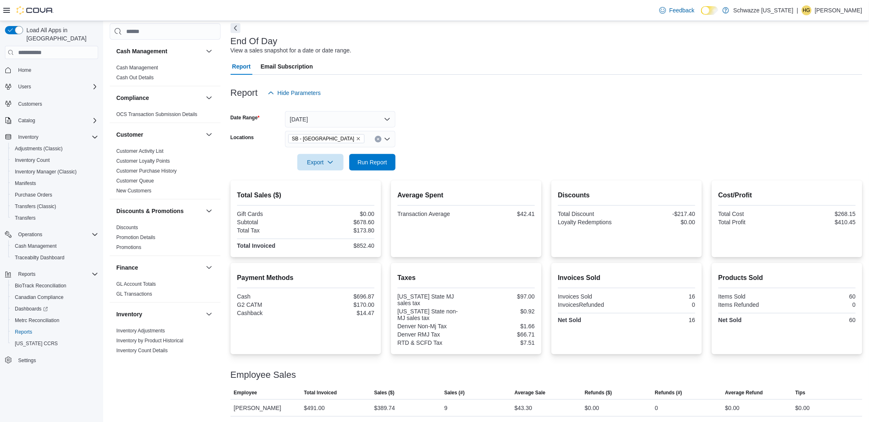
scroll to position [73, 0]
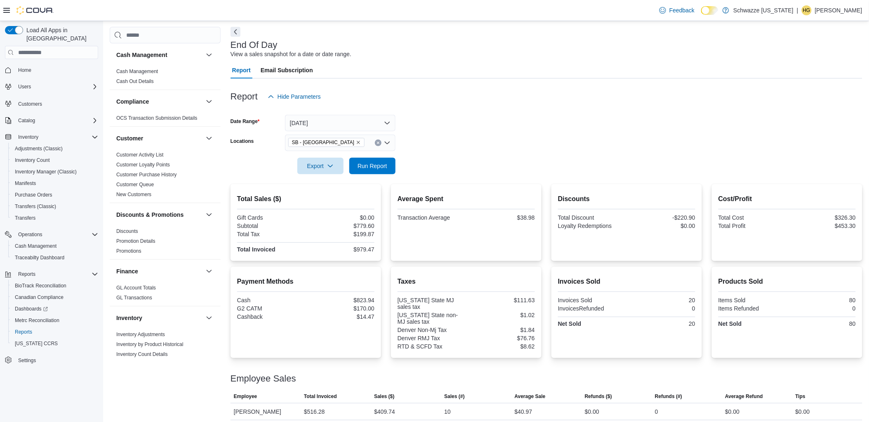
scroll to position [90, 0]
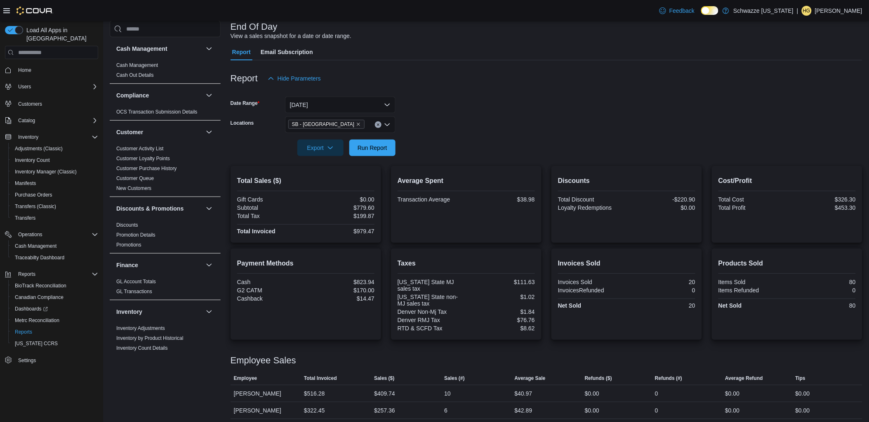
scroll to position [90, 0]
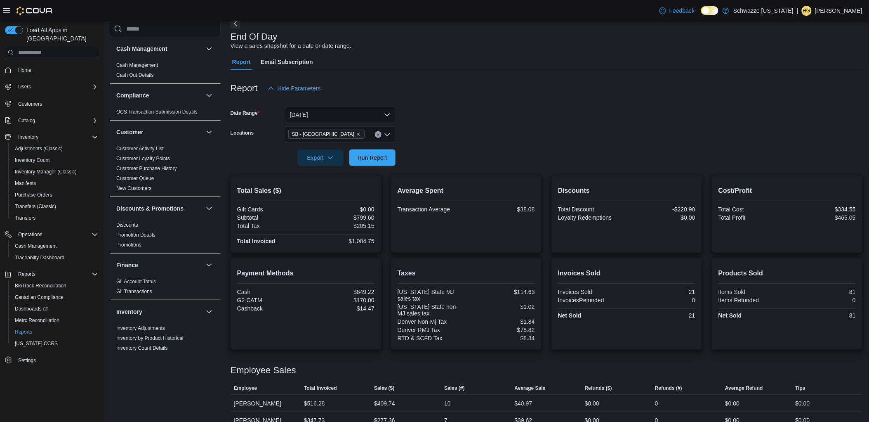
scroll to position [90, 0]
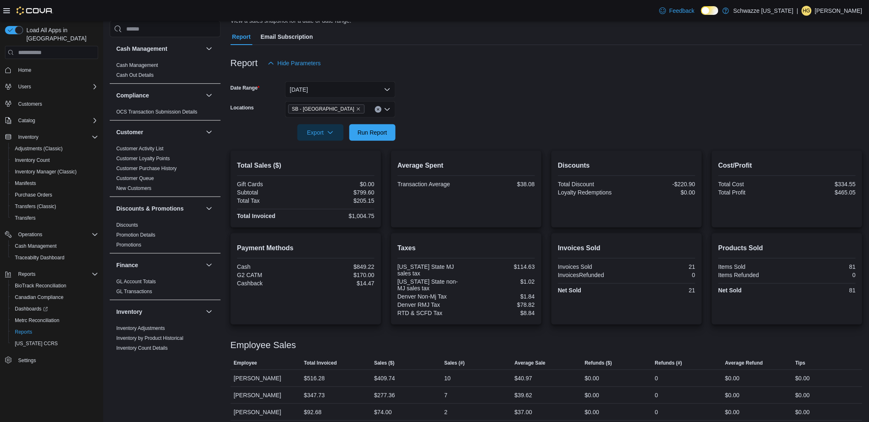
scroll to position [90, 0]
